Goal: Task Accomplishment & Management: Complete application form

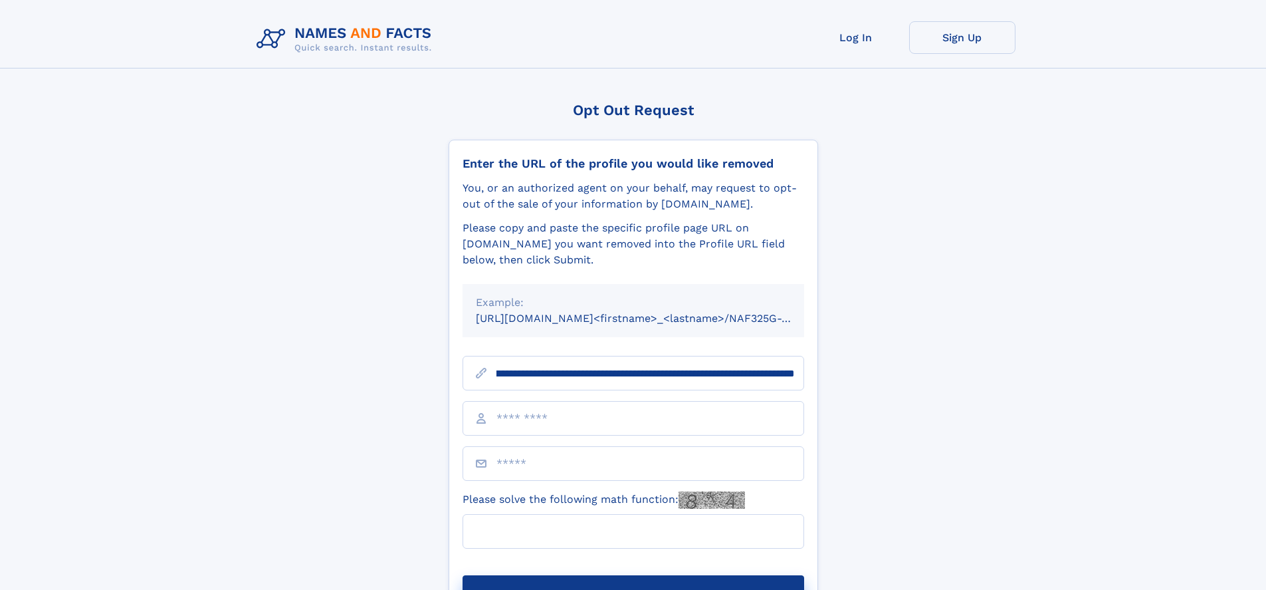
scroll to position [0, 140]
type input "**********"
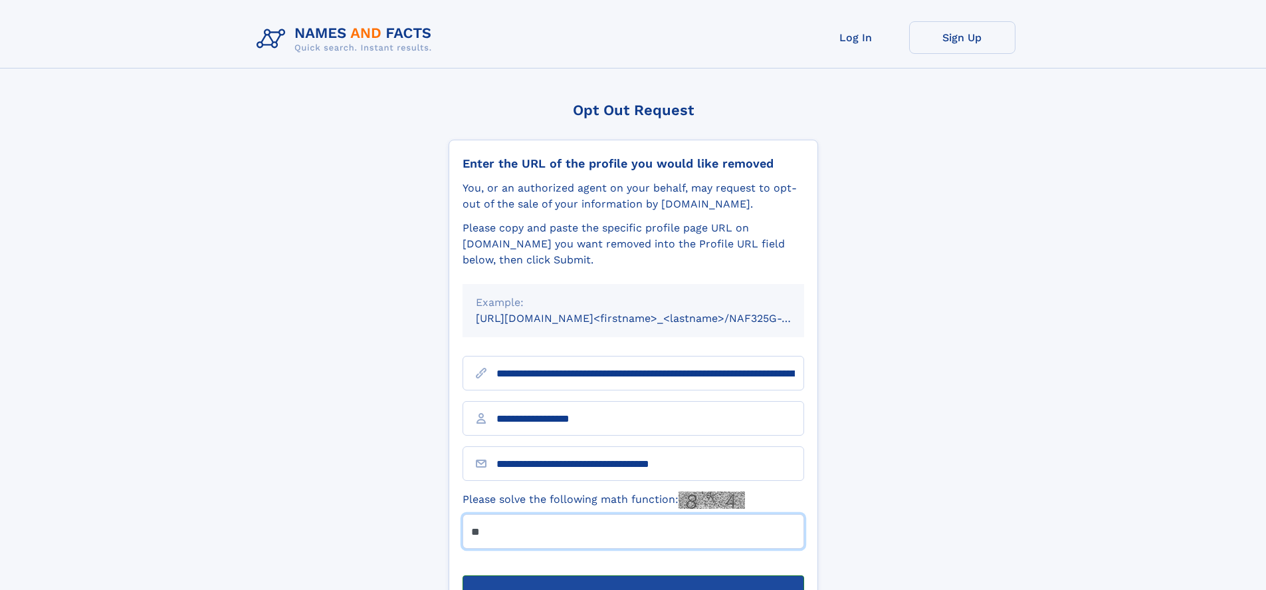
type input "**"
click at [633, 575] on button "Submit Opt Out Request" at bounding box center [634, 596] width 342 height 43
